Goal: Task Accomplishment & Management: Manage account settings

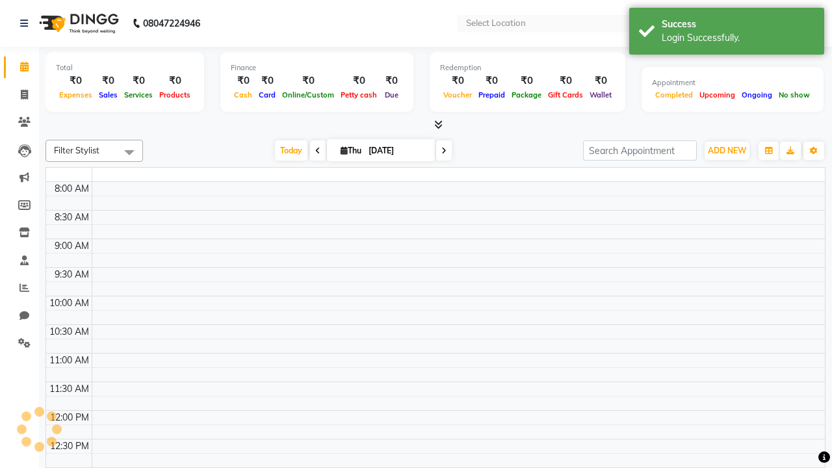
select select "en"
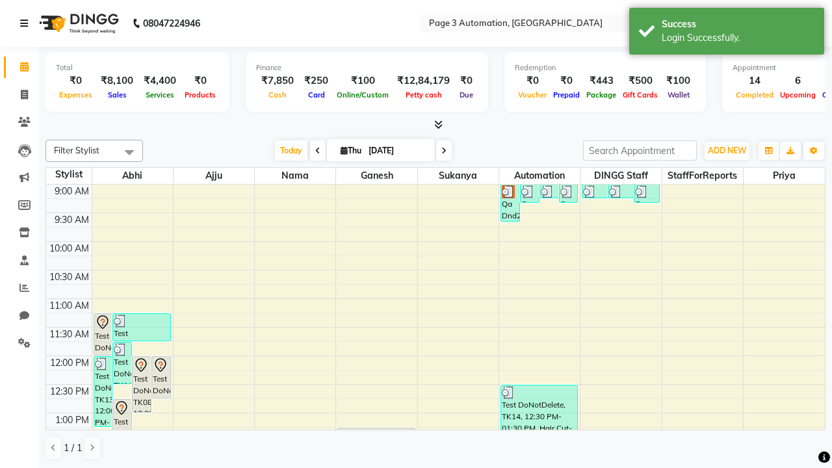
click at [27, 23] on icon at bounding box center [24, 23] width 8 height 9
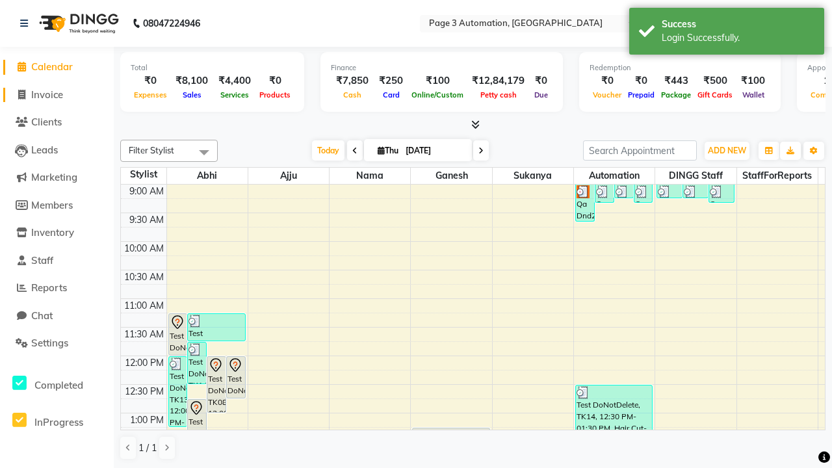
click at [57, 94] on span "Invoice" at bounding box center [47, 94] width 32 height 12
select select "2774"
select select "service"
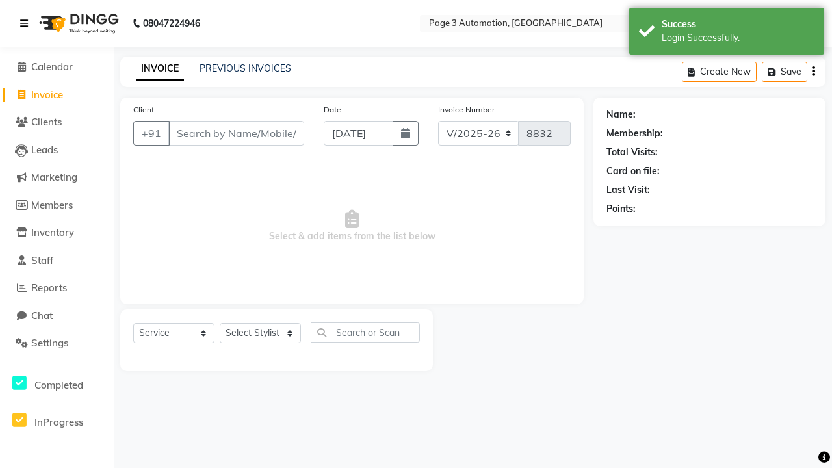
click at [27, 23] on icon at bounding box center [24, 23] width 8 height 9
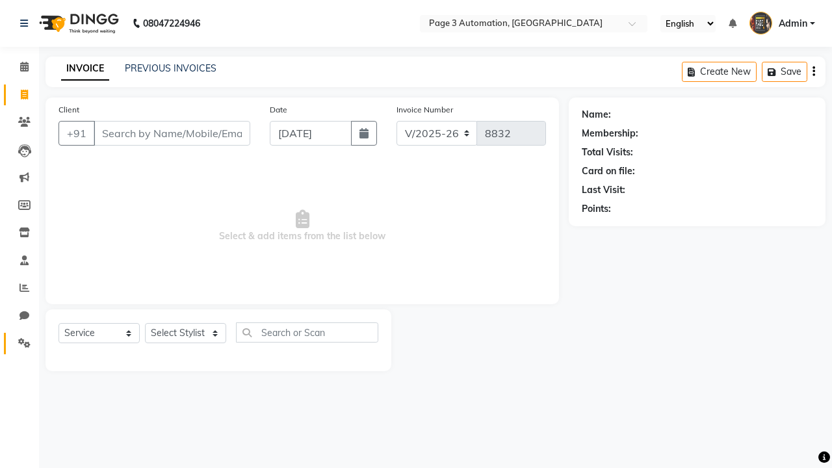
click at [20, 343] on icon at bounding box center [24, 343] width 12 height 10
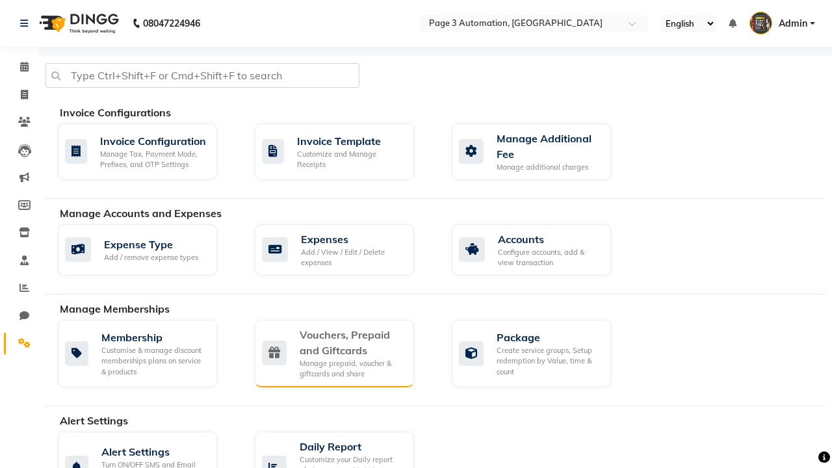
click at [351, 342] on div "Vouchers, Prepaid and Giftcards" at bounding box center [352, 342] width 104 height 31
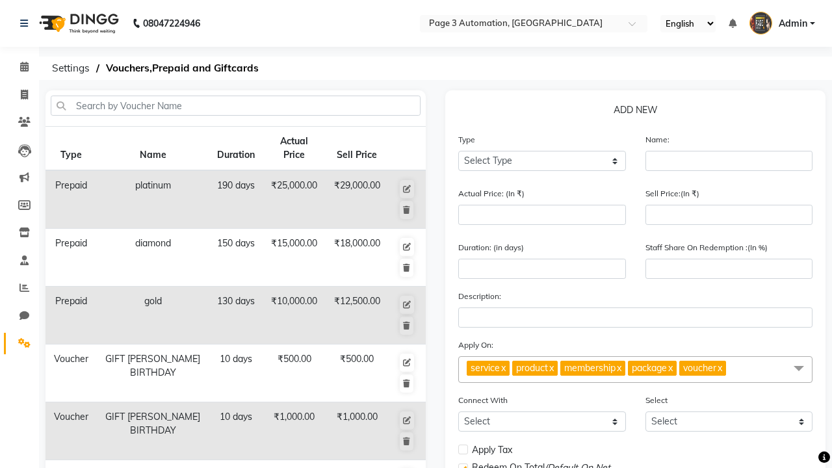
select select "V"
type input "Testing Voucher 8Yy"
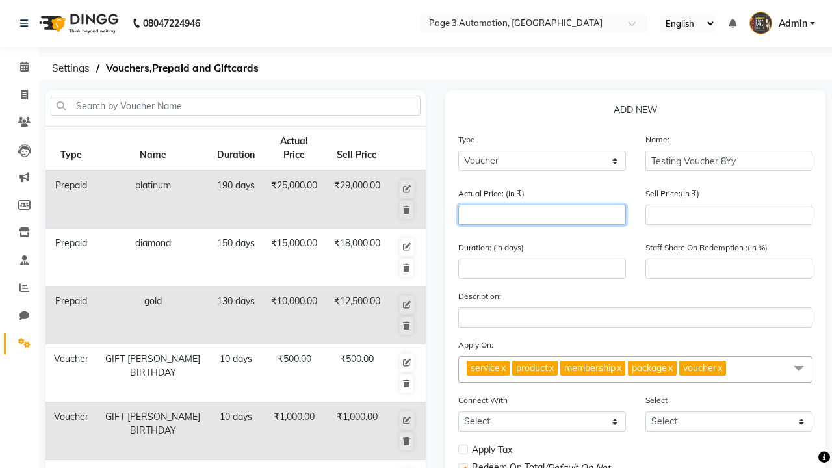
type input "1500"
type input "0"
type input "1500"
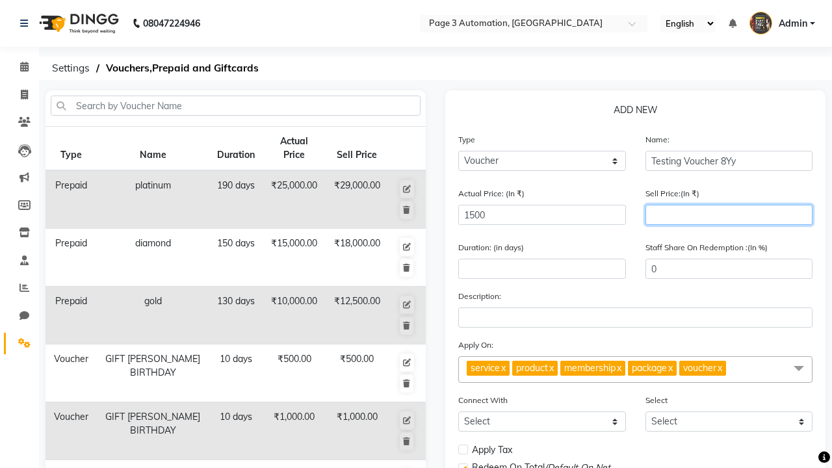
type input "1200"
type input "80"
type input "1200"
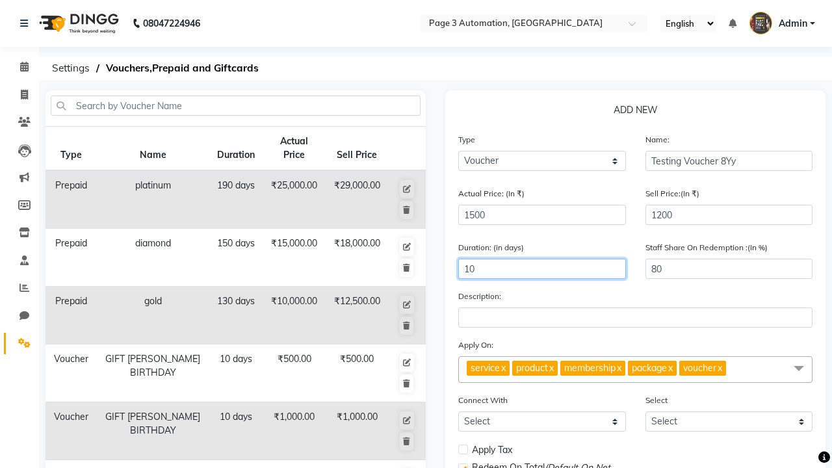
type input "10"
select select
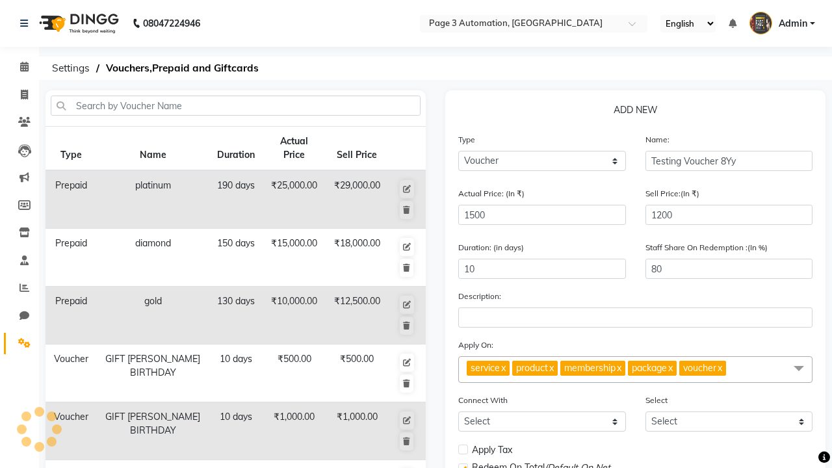
checkbox input "false"
checkbox input "true"
checkbox input "false"
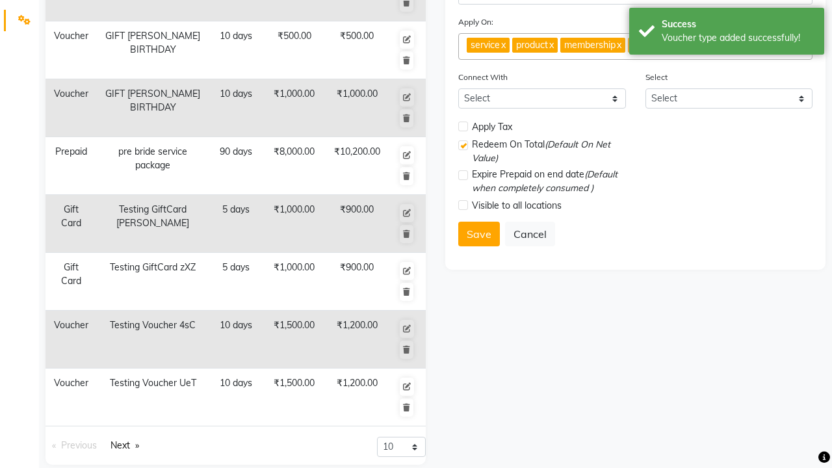
click at [727, 33] on div "Voucher type added successfully!" at bounding box center [738, 38] width 153 height 14
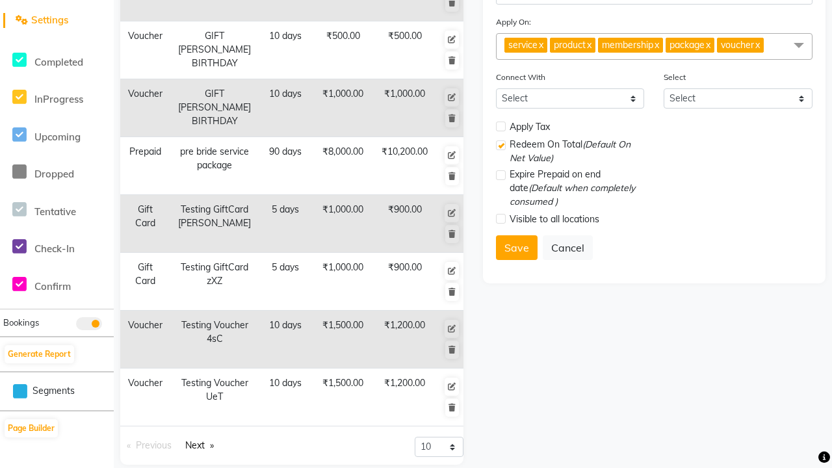
scroll to position [0, 0]
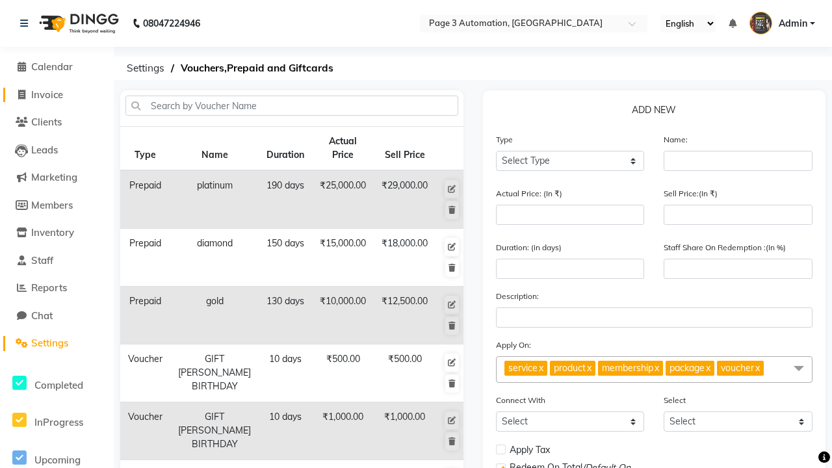
click at [57, 94] on span "Invoice" at bounding box center [47, 94] width 32 height 12
select select "service"
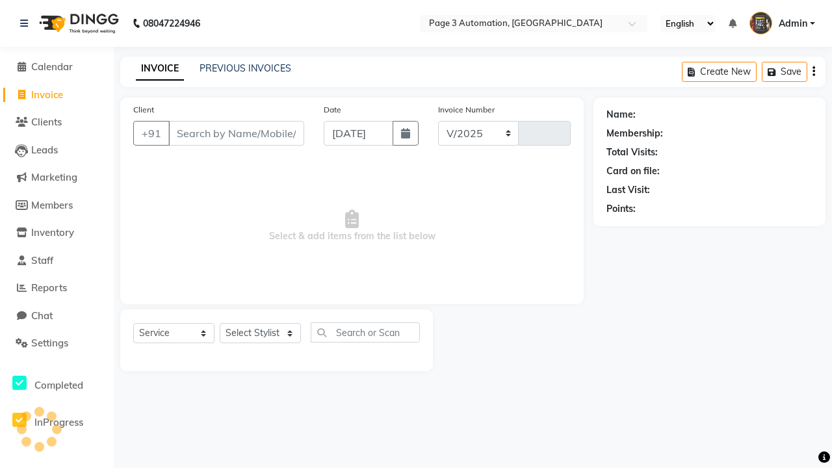
select select "2774"
type input "8832"
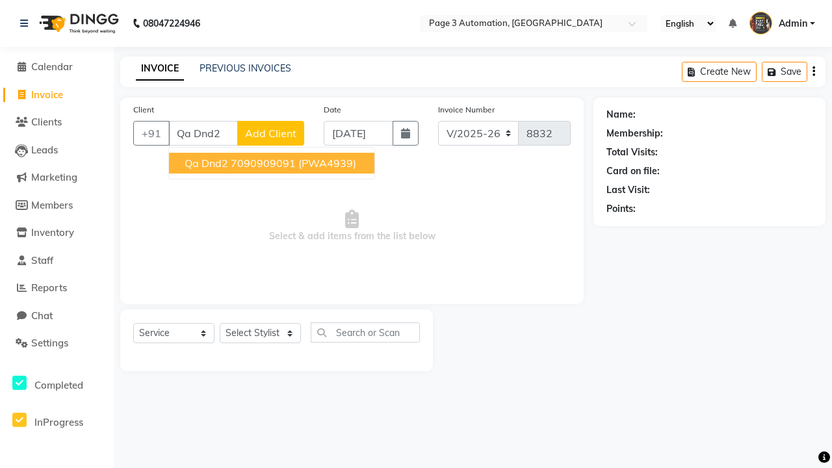
click at [273, 163] on ngb-highlight "7090909091" at bounding box center [263, 163] width 65 height 13
type input "7090909091"
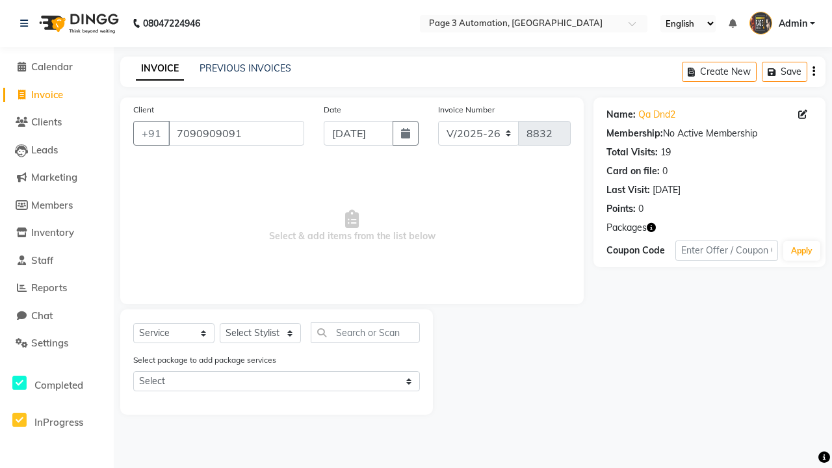
select select "V"
select select "71572"
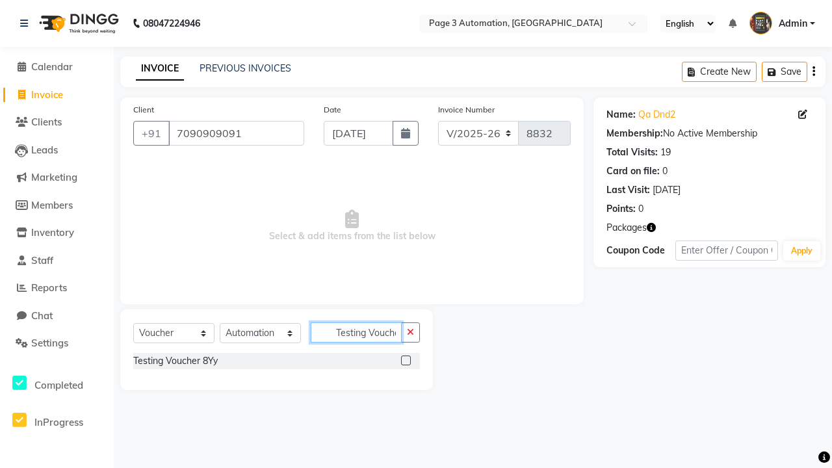
scroll to position [0, 7]
type input "Testing Voucher 8Yy"
click at [406, 360] on label at bounding box center [406, 361] width 10 height 10
click at [406, 360] on input "checkbox" at bounding box center [405, 361] width 8 height 8
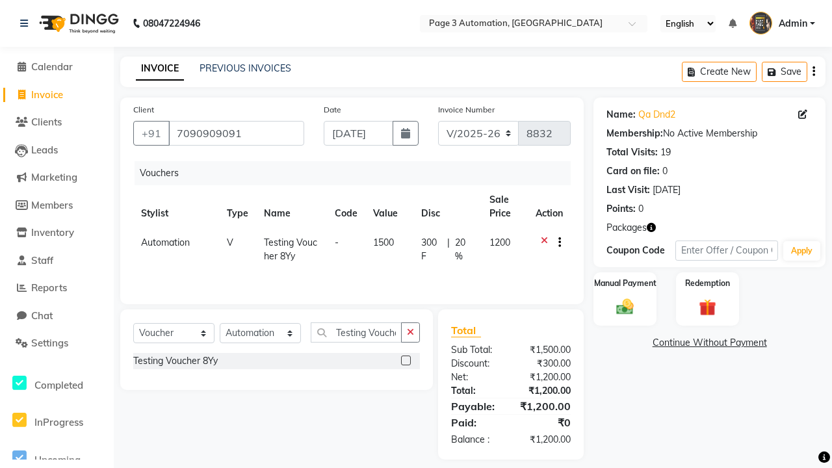
checkbox input "false"
click at [625, 283] on label "Manual Payment" at bounding box center [625, 283] width 65 height 12
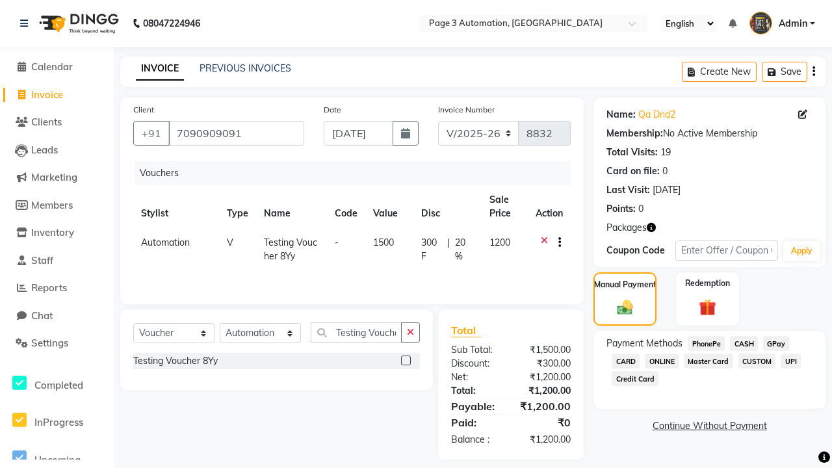
click at [744, 343] on span "CASH" at bounding box center [744, 343] width 28 height 15
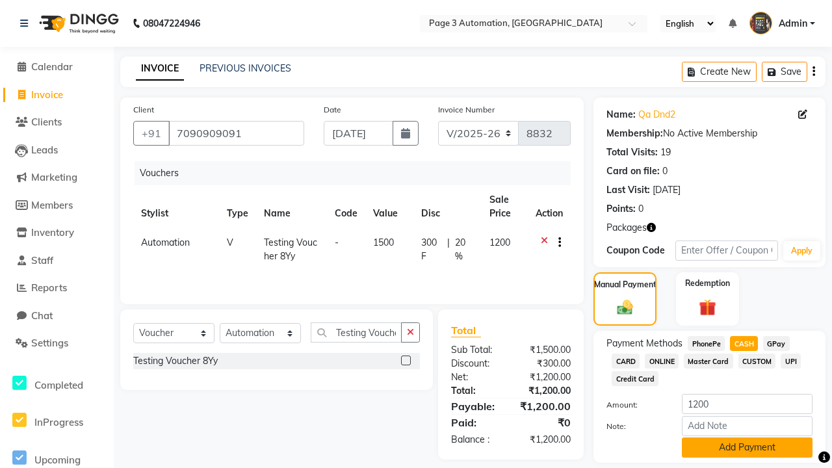
click at [747, 447] on button "Add Payment" at bounding box center [747, 448] width 131 height 20
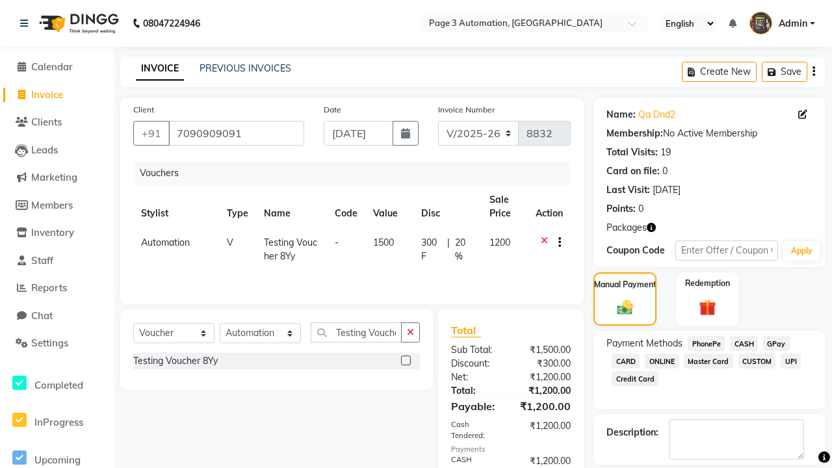
checkbox input "false"
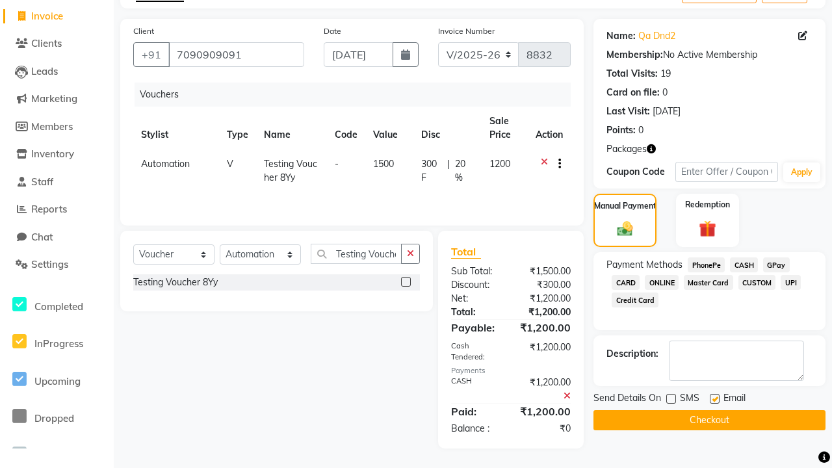
click at [715, 399] on label at bounding box center [715, 399] width 10 height 10
click at [715, 399] on input "checkbox" at bounding box center [714, 399] width 8 height 8
checkbox input "false"
click at [709, 420] on button "Checkout" at bounding box center [710, 420] width 232 height 20
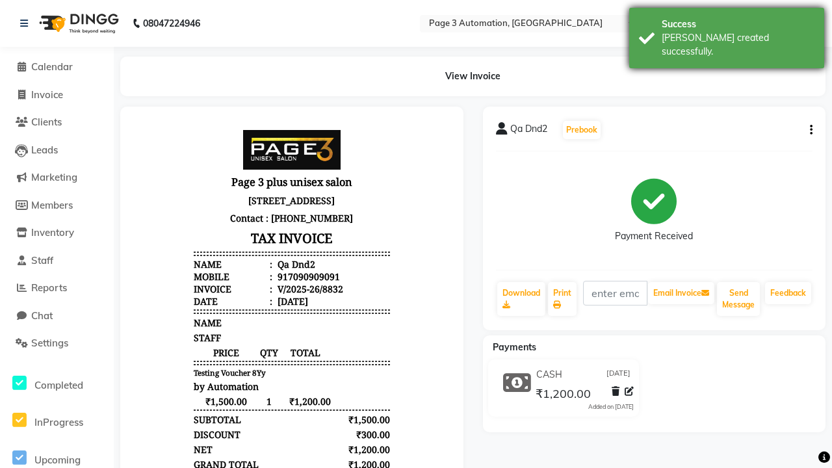
click at [727, 33] on div "[PERSON_NAME] created successfully." at bounding box center [738, 44] width 153 height 27
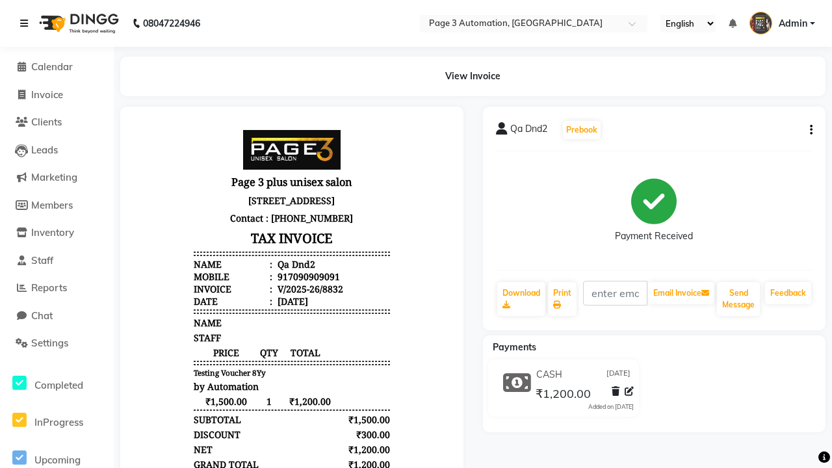
click at [27, 23] on icon at bounding box center [24, 23] width 8 height 9
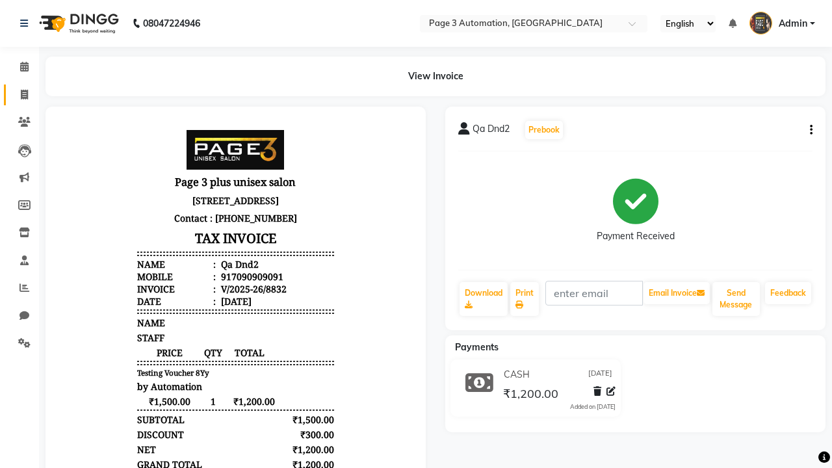
click at [20, 94] on span at bounding box center [24, 95] width 23 height 15
select select "2774"
select select "service"
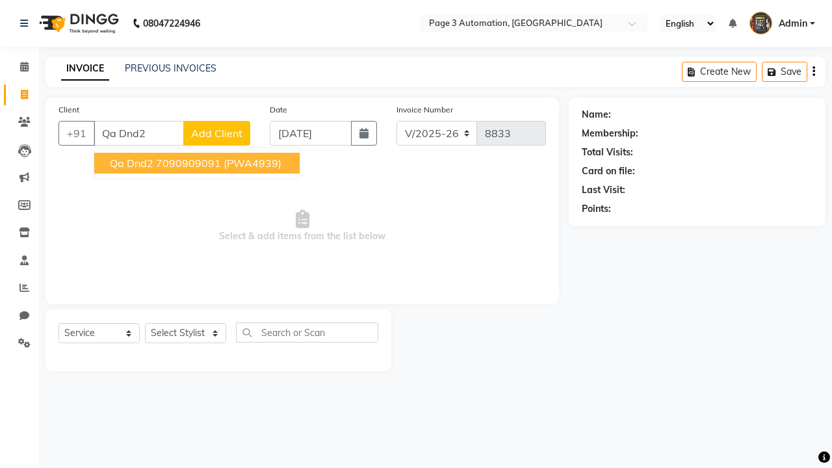
click at [198, 163] on ngb-highlight "7090909091" at bounding box center [188, 163] width 65 height 13
type input "7090909091"
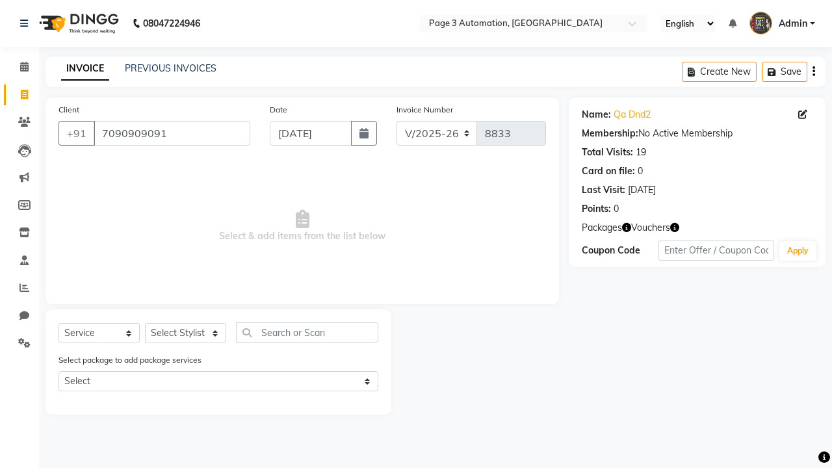
select select "71572"
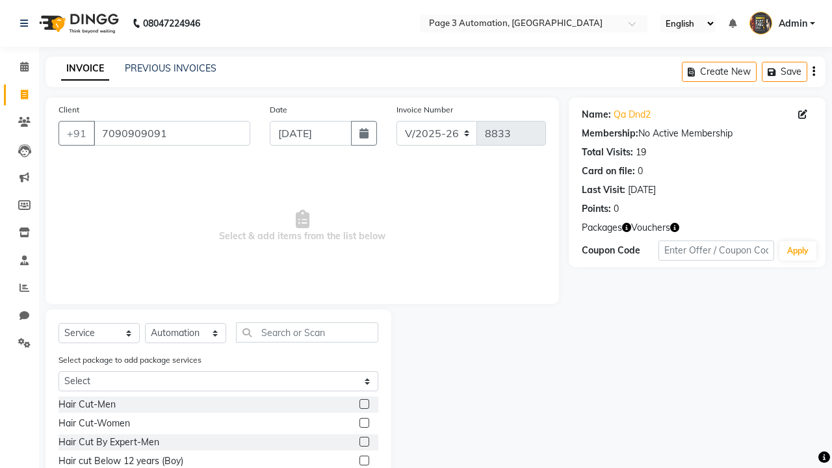
click at [363, 442] on label at bounding box center [365, 442] width 10 height 10
click at [363, 442] on input "checkbox" at bounding box center [364, 442] width 8 height 8
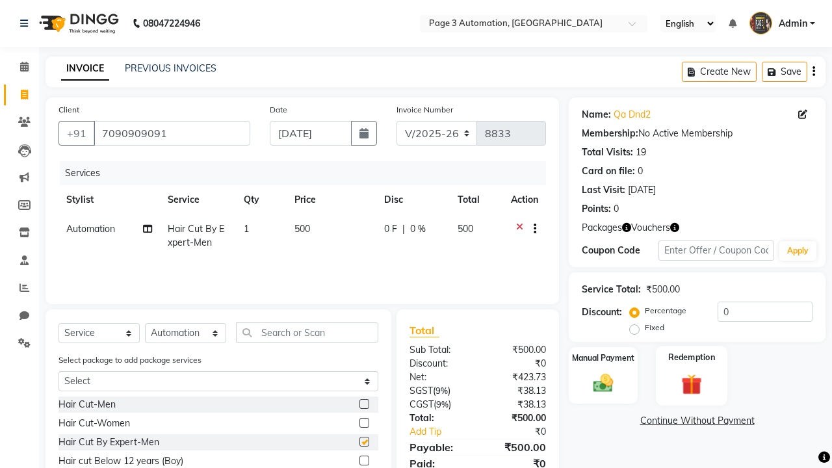
click at [692, 358] on label "Redemption" at bounding box center [691, 357] width 47 height 12
checkbox input "false"
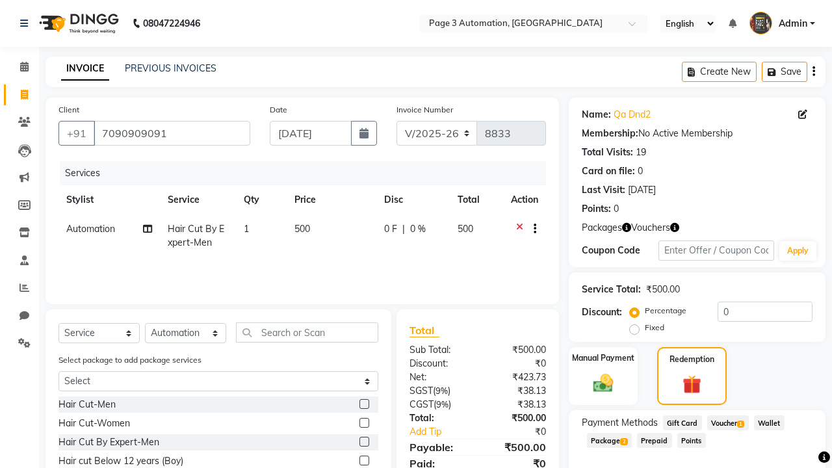
click at [729, 422] on span "Voucher 1" at bounding box center [728, 422] width 42 height 15
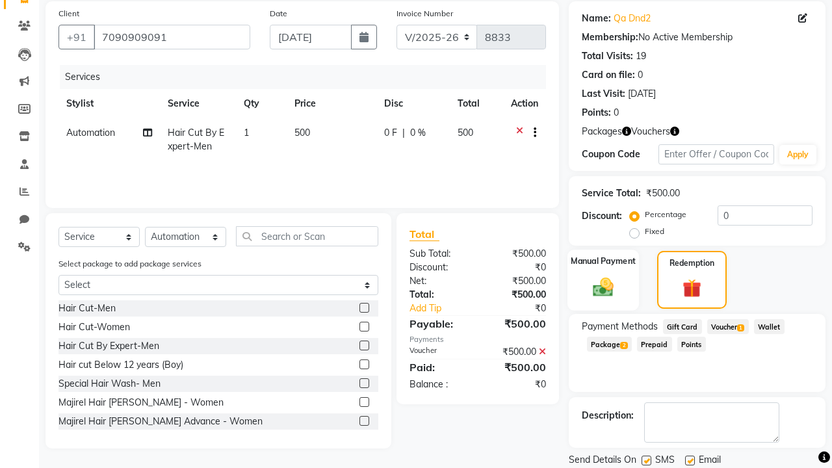
click at [603, 261] on label "Manual Payment" at bounding box center [603, 261] width 65 height 12
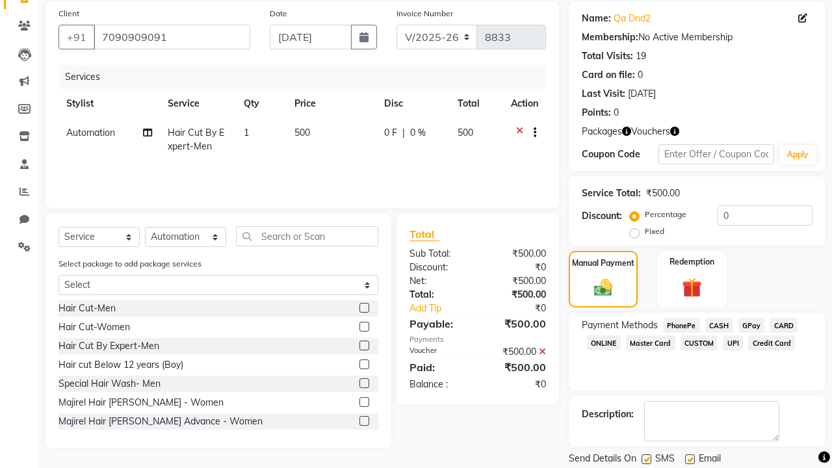
click at [719, 325] on span "CASH" at bounding box center [719, 325] width 28 height 15
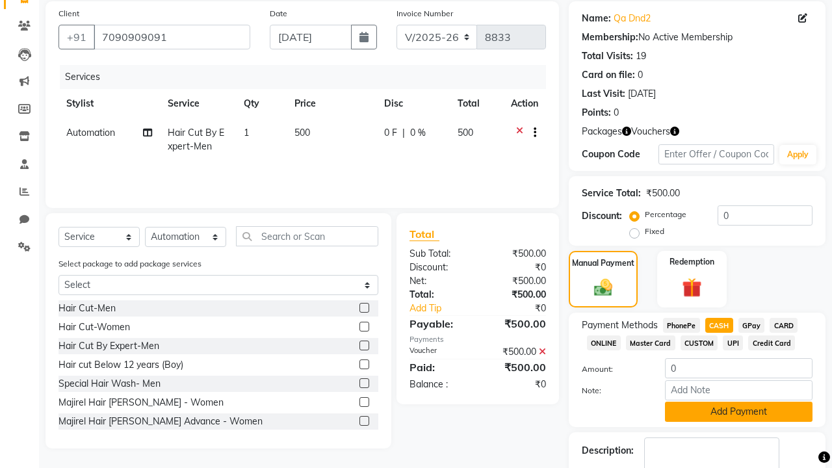
click at [739, 412] on button "Add Payment" at bounding box center [739, 412] width 148 height 20
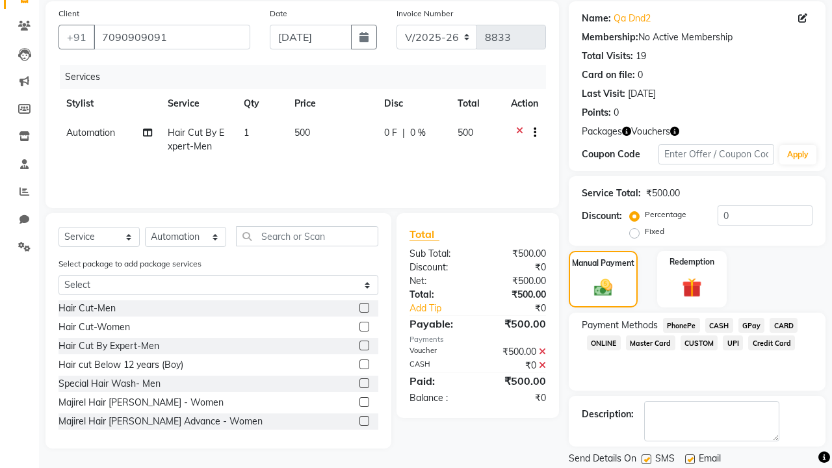
click at [646, 459] on label at bounding box center [647, 459] width 10 height 10
click at [646, 459] on input "checkbox" at bounding box center [646, 460] width 8 height 8
checkbox input "false"
click at [690, 459] on label at bounding box center [690, 459] width 10 height 10
click at [690, 459] on input "checkbox" at bounding box center [689, 460] width 8 height 8
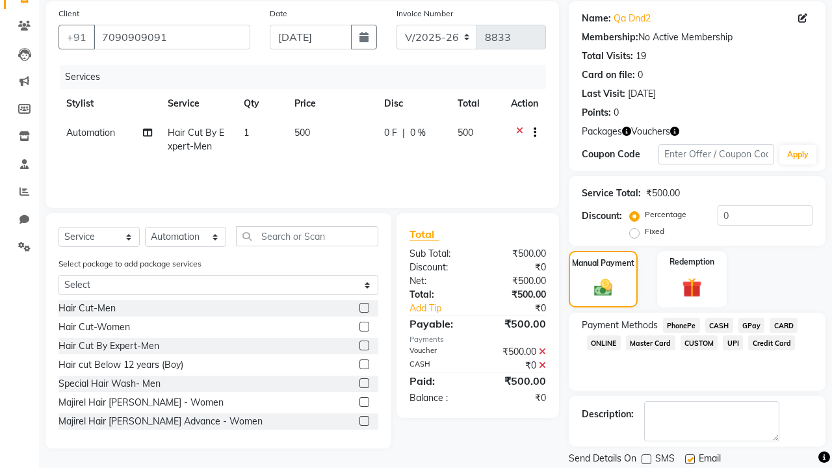
checkbox input "false"
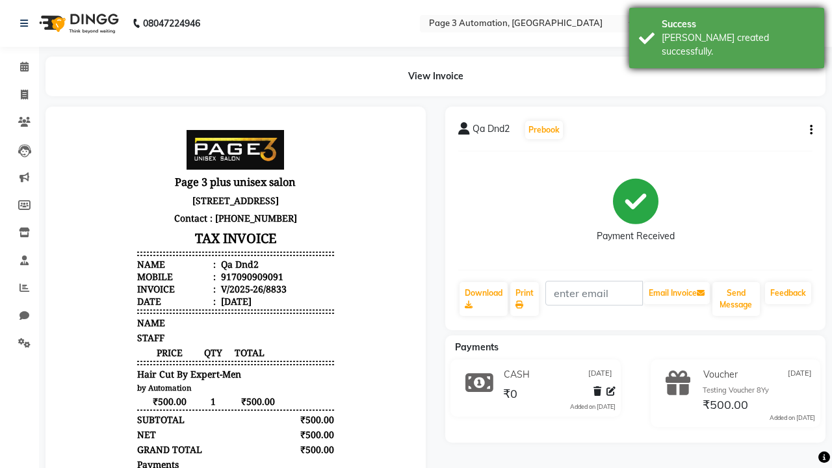
click at [727, 33] on div "[PERSON_NAME] created successfully." at bounding box center [738, 44] width 153 height 27
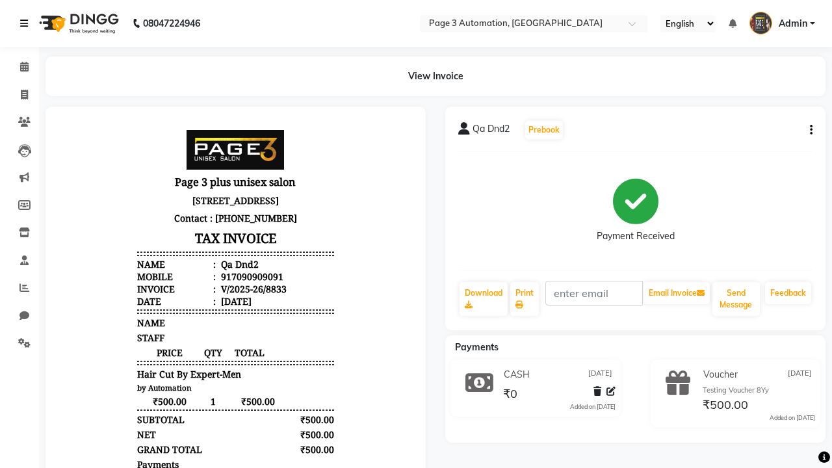
click at [27, 23] on icon at bounding box center [24, 23] width 8 height 9
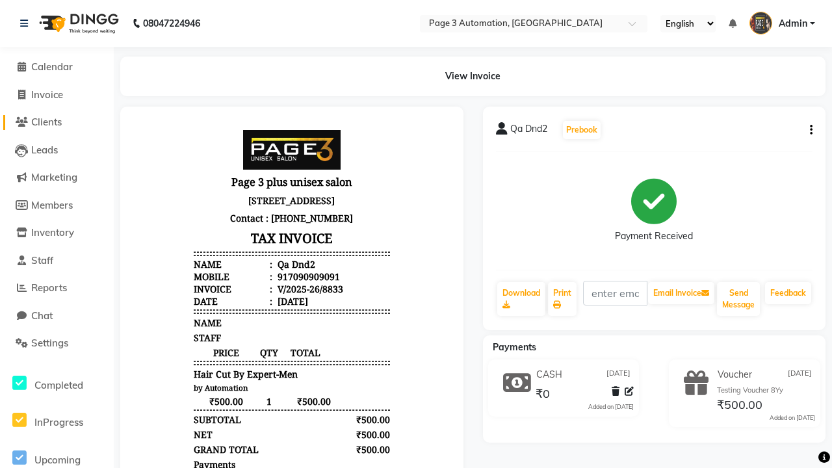
click at [57, 122] on span "Clients" at bounding box center [46, 122] width 31 height 12
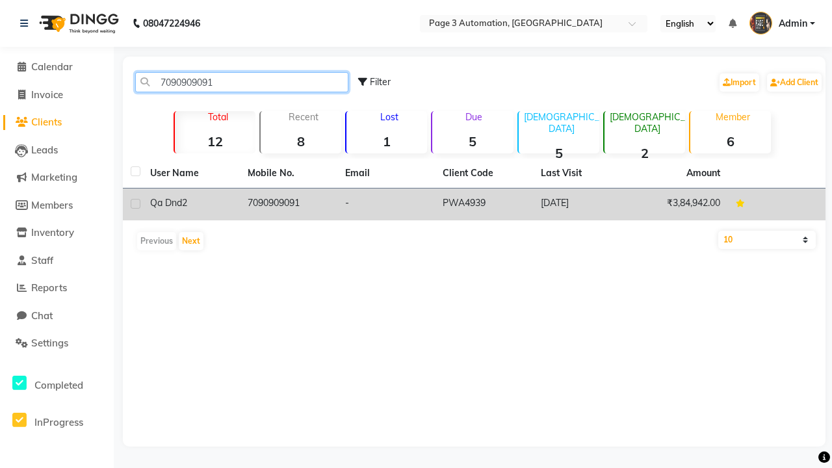
type input "7090909091"
click at [289, 204] on td "7090909091" at bounding box center [289, 205] width 98 height 32
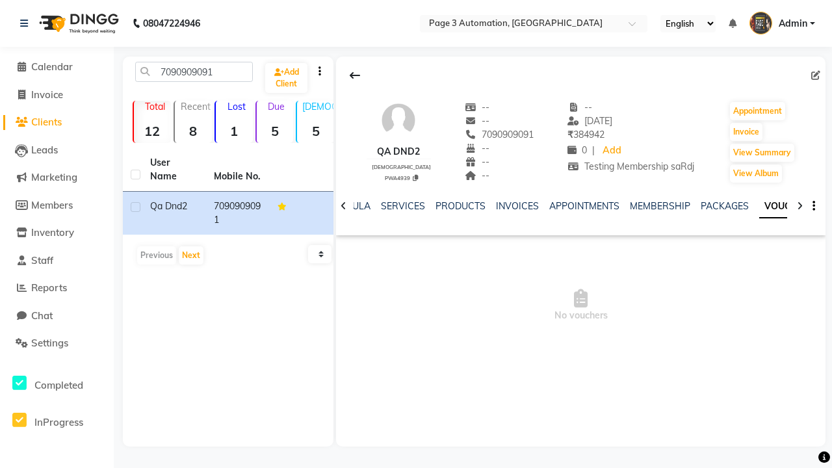
scroll to position [0, 299]
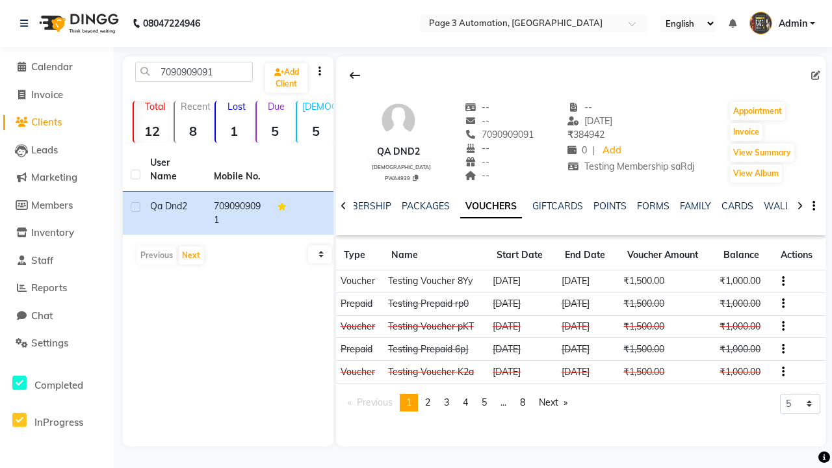
click at [781, 281] on button "button" at bounding box center [781, 281] width 8 height 14
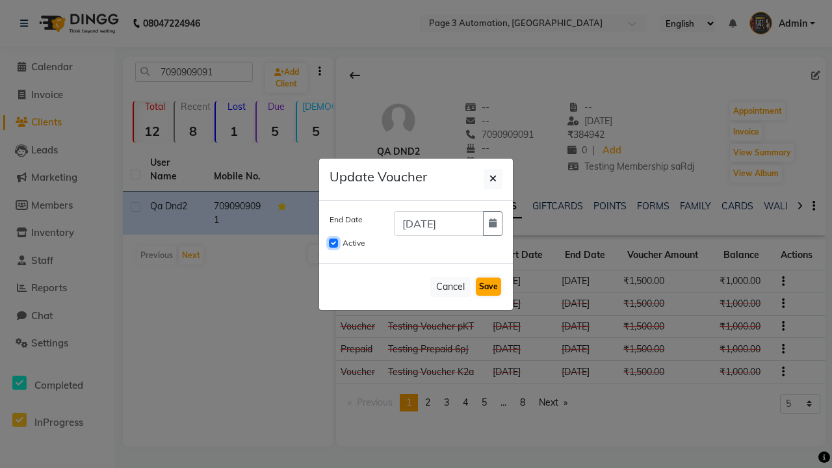
click at [334, 243] on input "Active" at bounding box center [333, 243] width 9 height 9
checkbox input "false"
click at [488, 287] on button "Save" at bounding box center [488, 287] width 25 height 18
checkbox input "false"
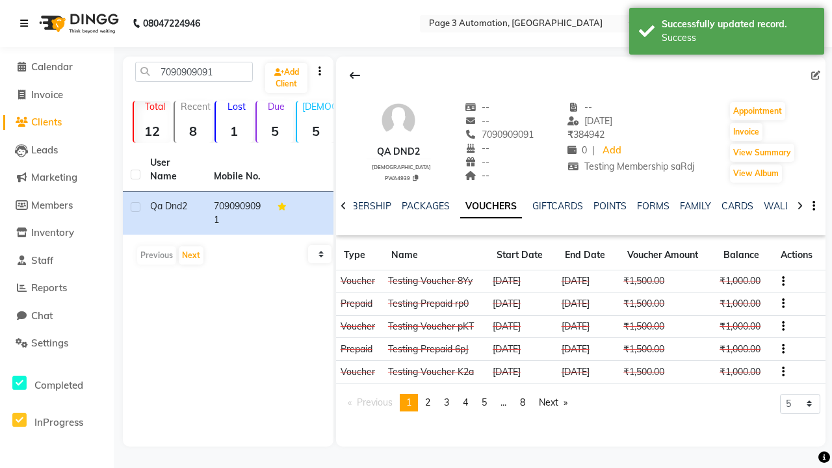
click at [727, 33] on div "Success" at bounding box center [738, 38] width 153 height 14
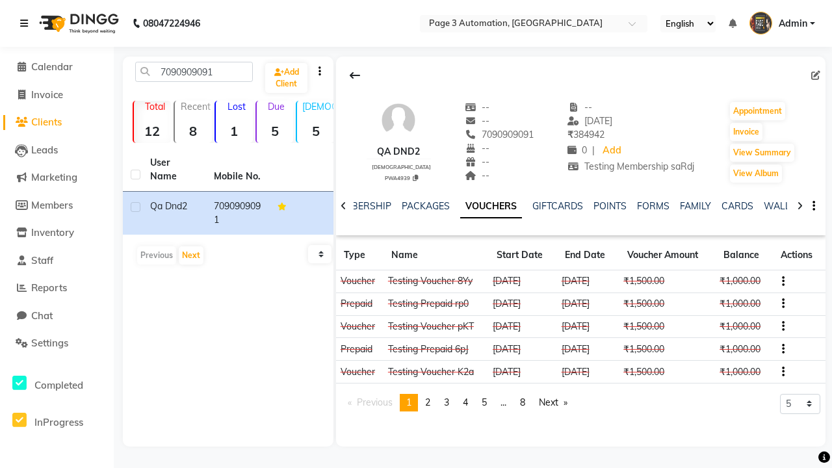
click at [27, 23] on icon at bounding box center [24, 23] width 8 height 9
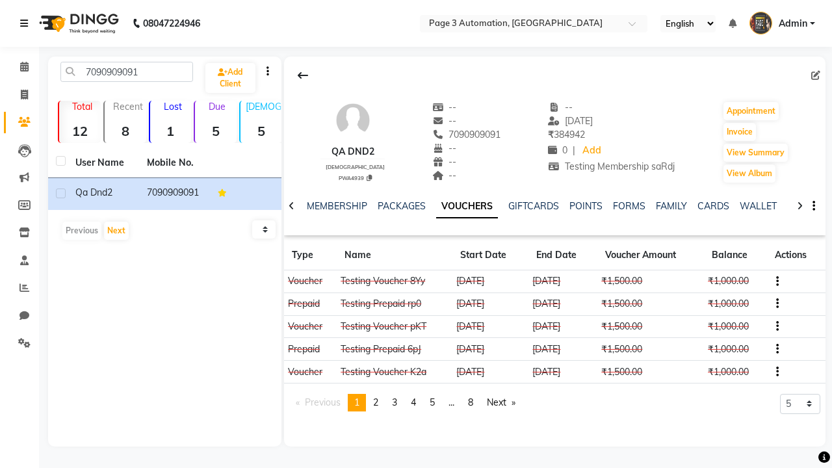
scroll to position [0, 271]
click at [20, 343] on icon at bounding box center [24, 343] width 12 height 10
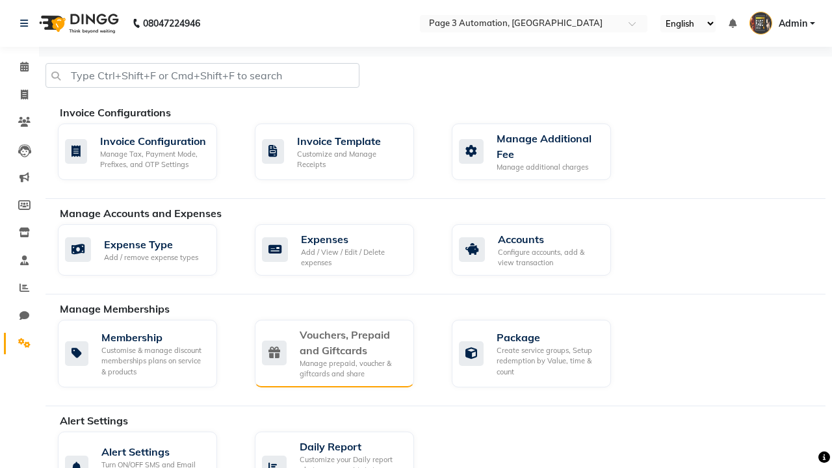
click at [351, 342] on div "Vouchers, Prepaid and Giftcards" at bounding box center [352, 342] width 104 height 31
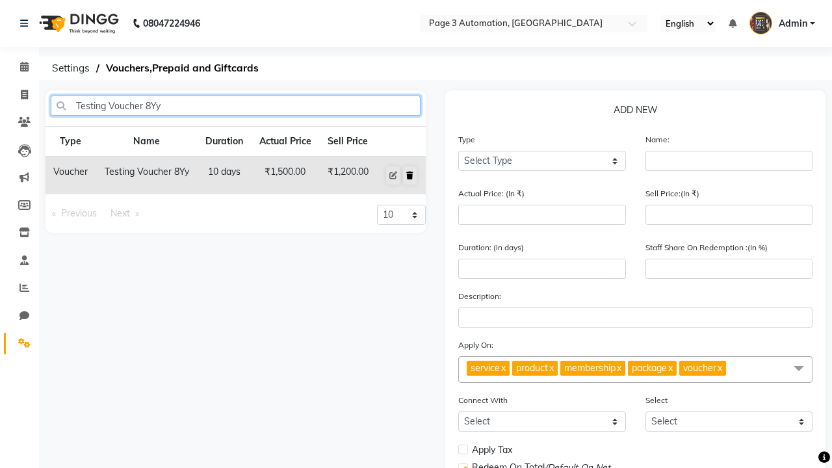
type input "Testing Voucher 8Yy"
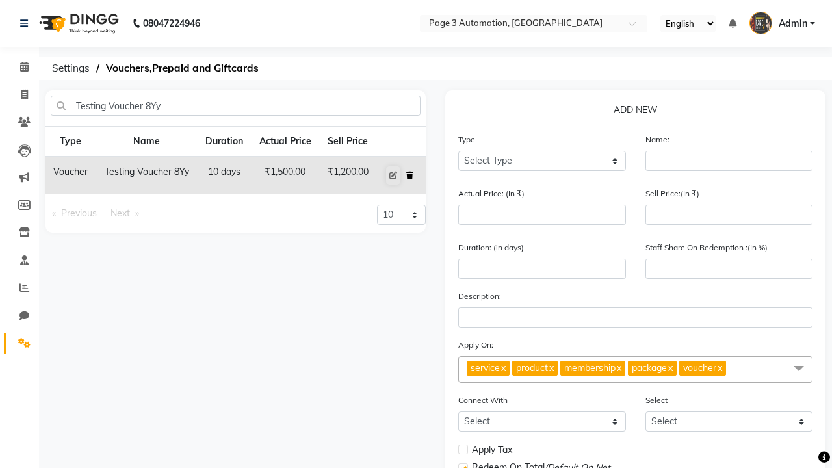
click at [410, 176] on icon at bounding box center [409, 176] width 7 height 8
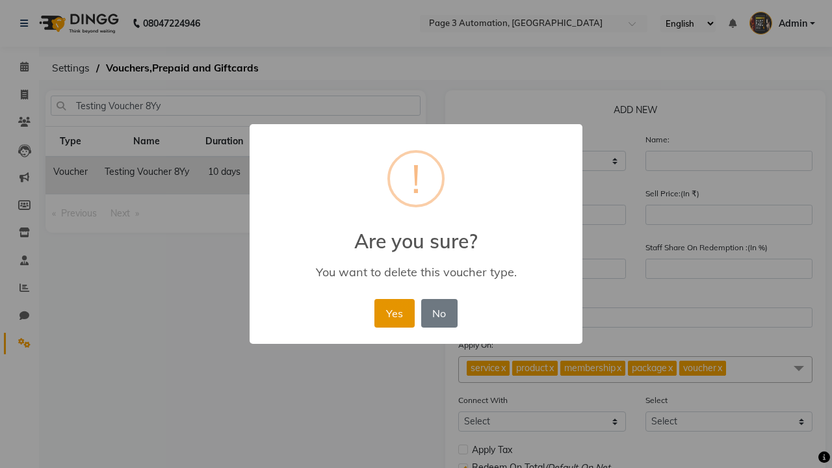
click at [394, 313] on button "Yes" at bounding box center [394, 313] width 40 height 29
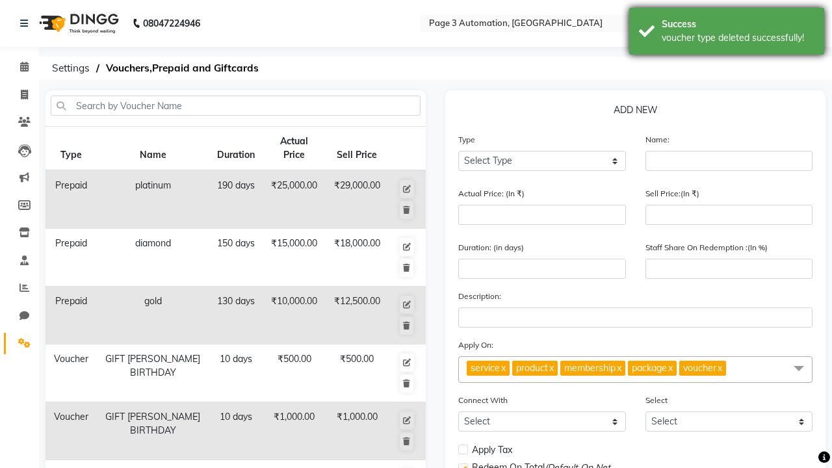
click at [727, 33] on div "voucher type deleted successfully!" at bounding box center [738, 38] width 153 height 14
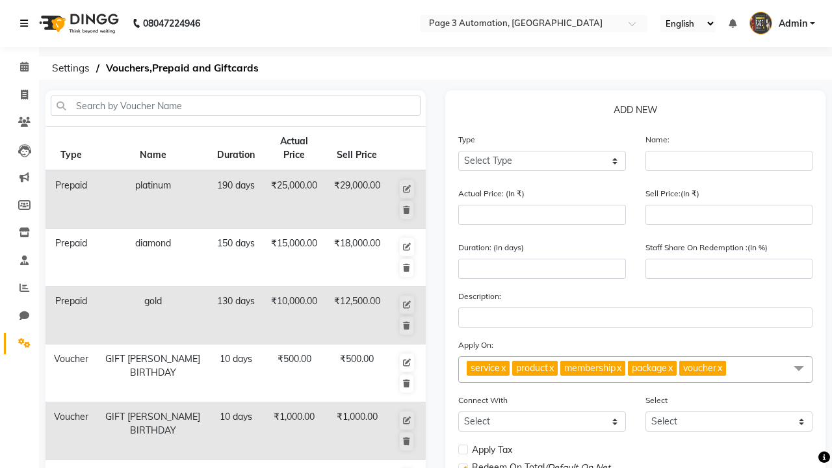
click at [27, 23] on icon at bounding box center [24, 23] width 8 height 9
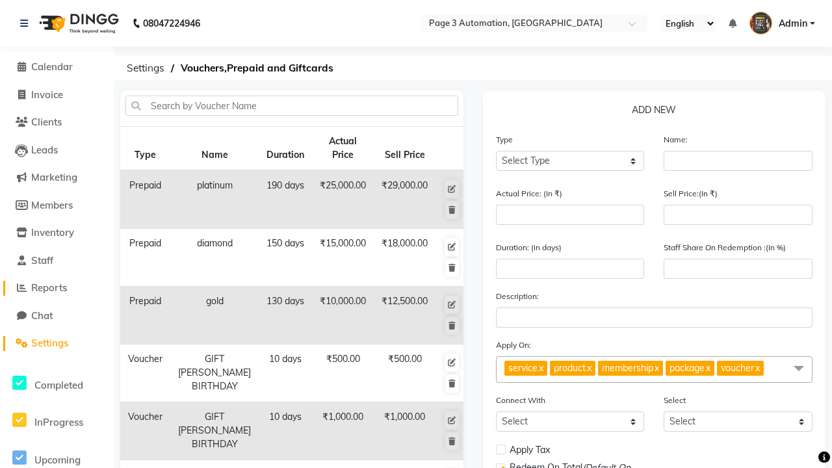
click at [57, 288] on span "Reports" at bounding box center [49, 288] width 36 height 12
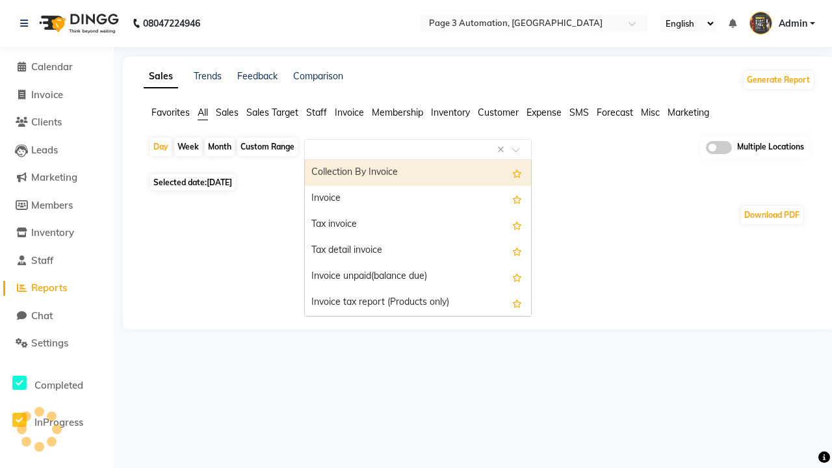
type input "Invoice"
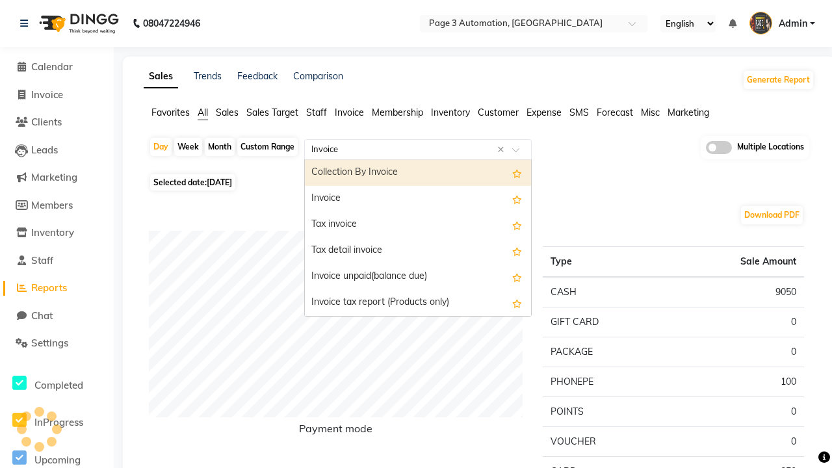
click at [418, 199] on div "Invoice" at bounding box center [418, 199] width 226 height 26
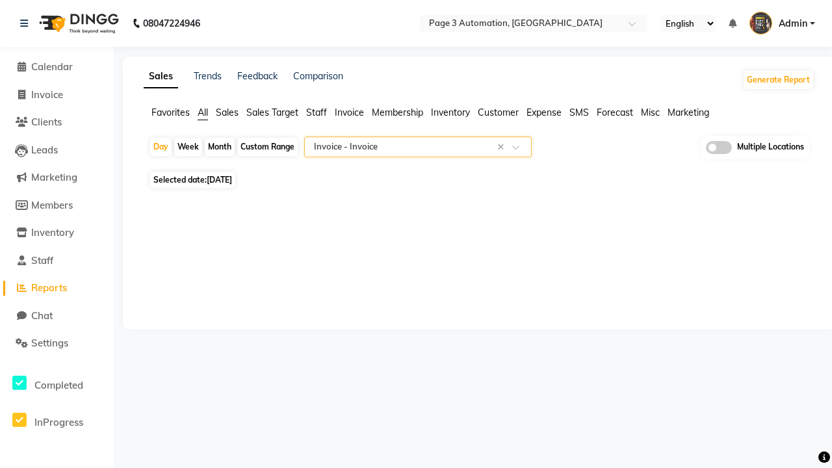
select select "full_report"
select select "csv"
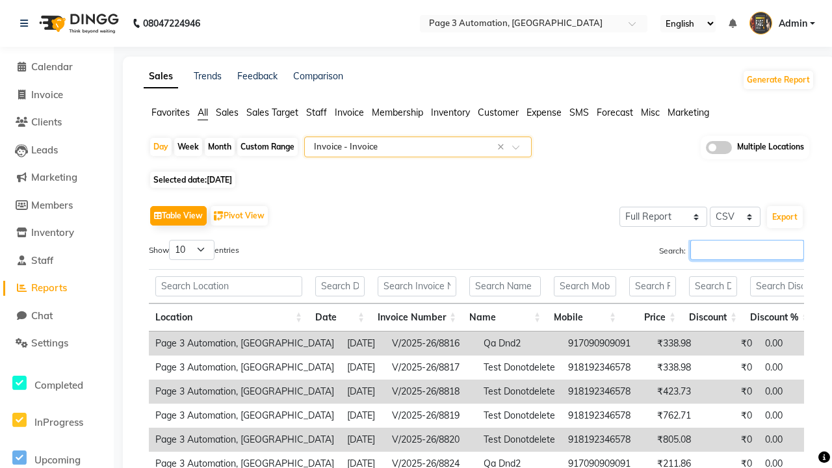
type input "V/2025-26/8833"
